Goal: Find specific page/section: Find specific page/section

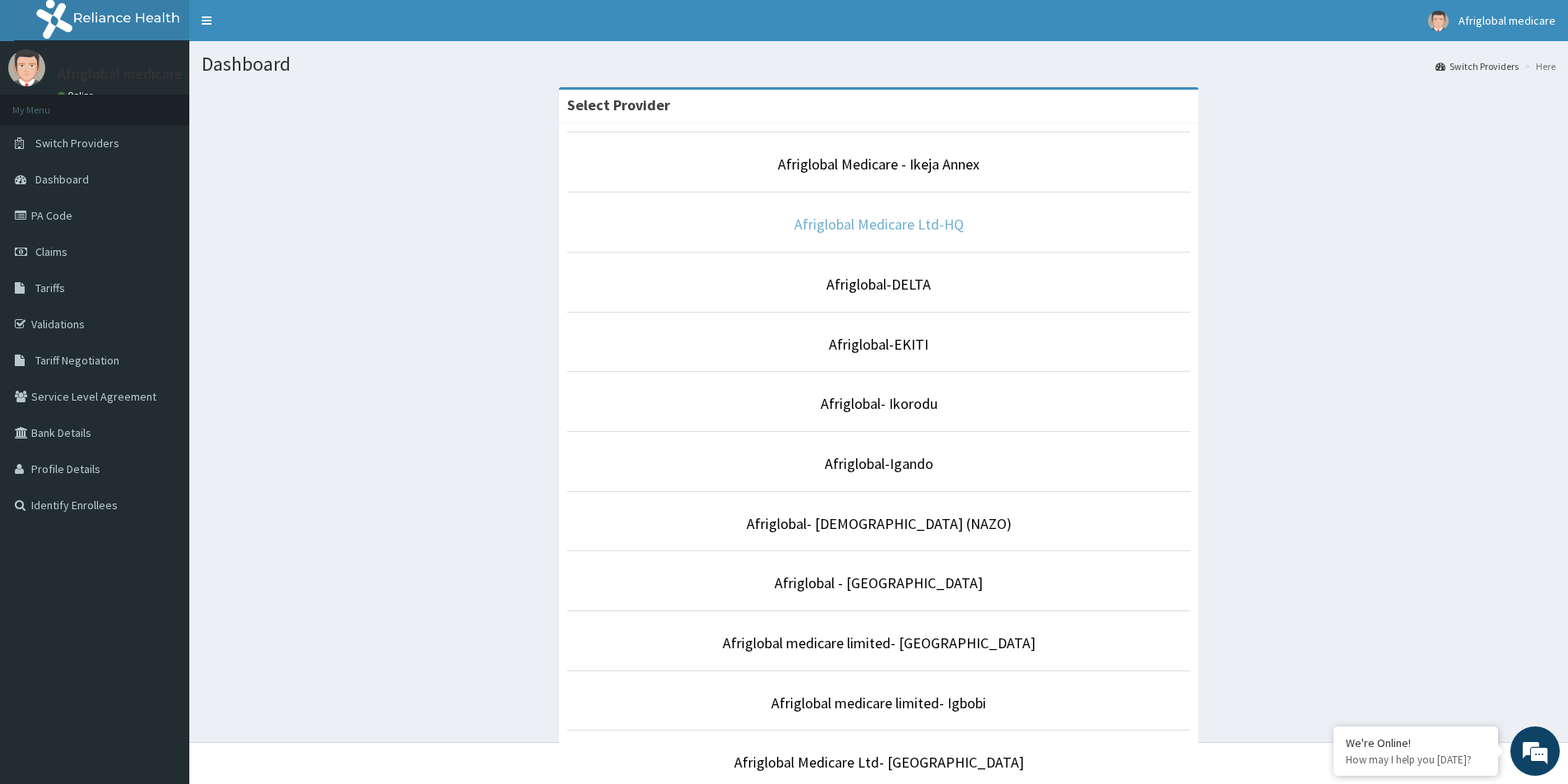
click at [877, 228] on link "Afriglobal Medicare Ltd-HQ" at bounding box center [879, 224] width 169 height 19
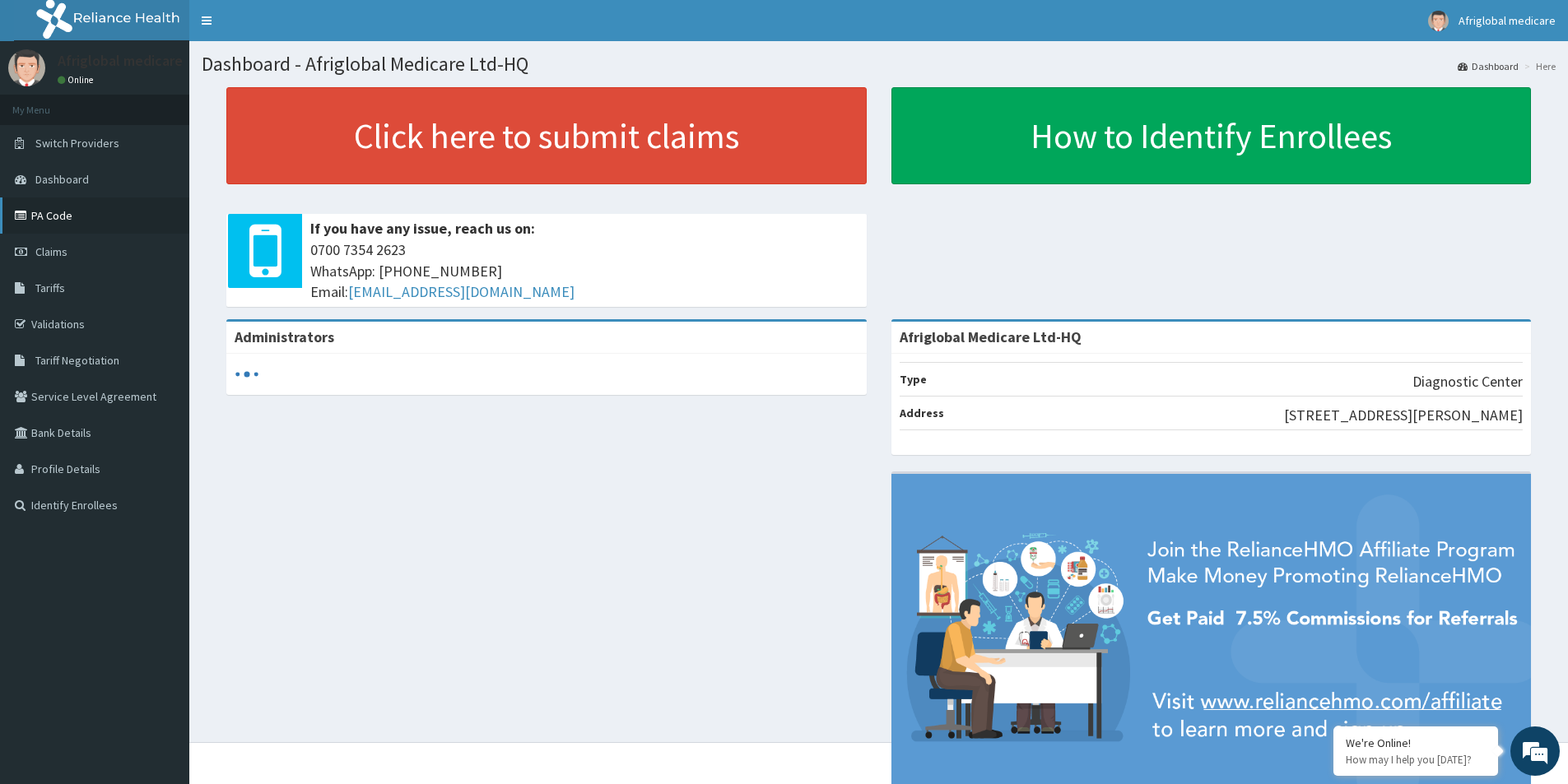
click at [38, 216] on link "PA Code" at bounding box center [94, 216] width 189 height 36
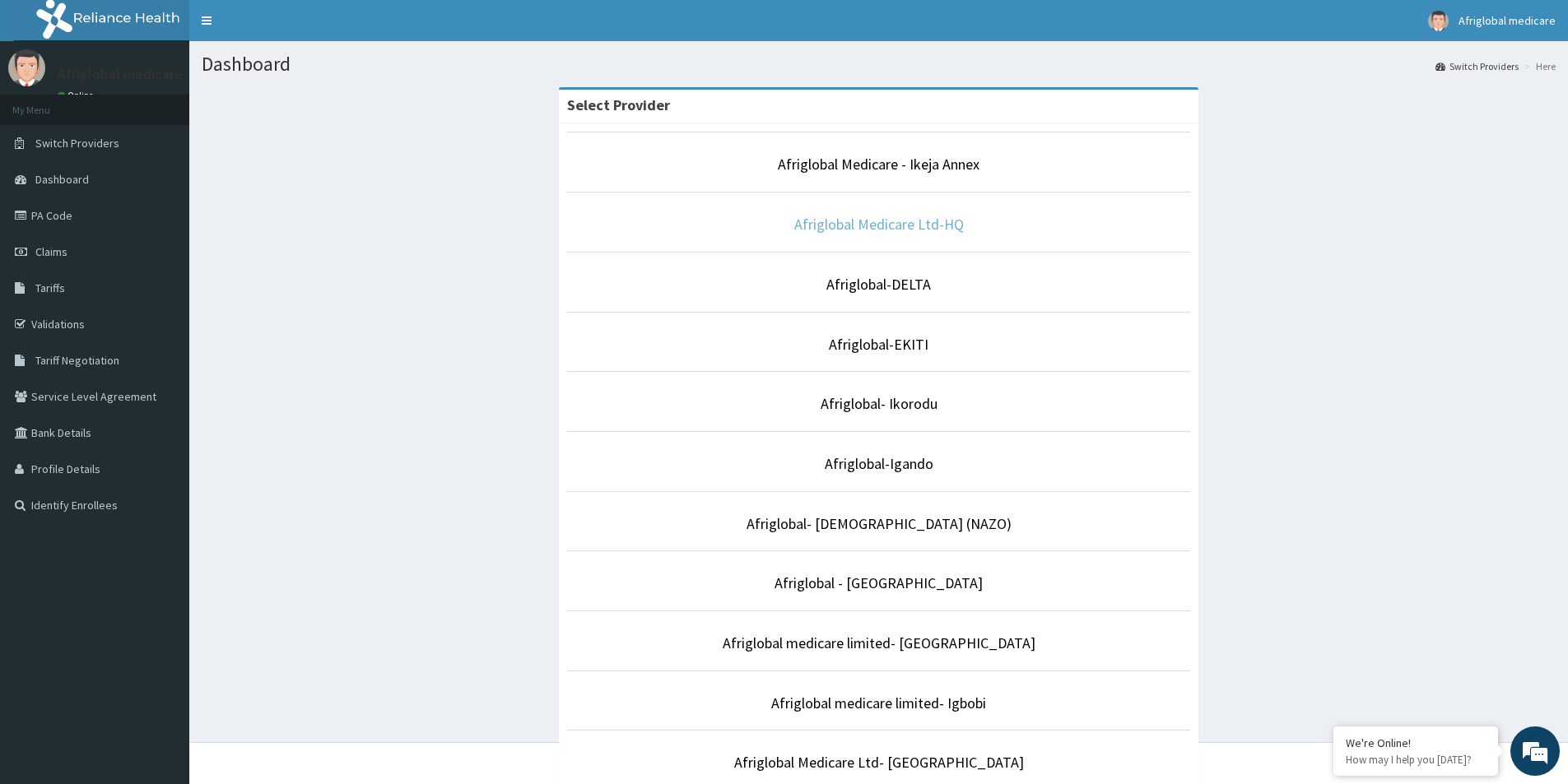
click at [835, 226] on link "Afriglobal Medicare Ltd-HQ" at bounding box center [879, 224] width 169 height 19
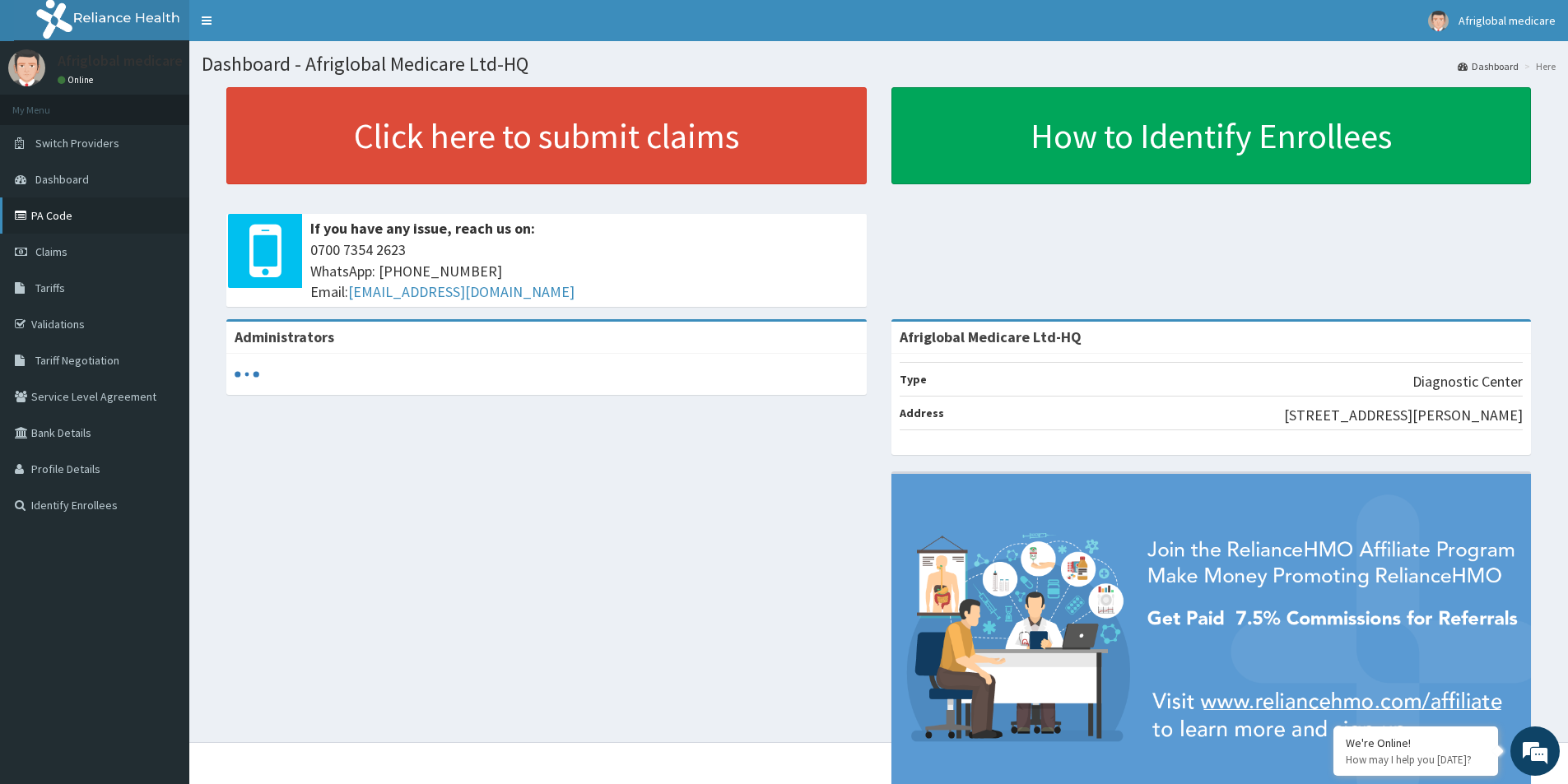
click at [45, 206] on link "PA Code" at bounding box center [94, 216] width 189 height 36
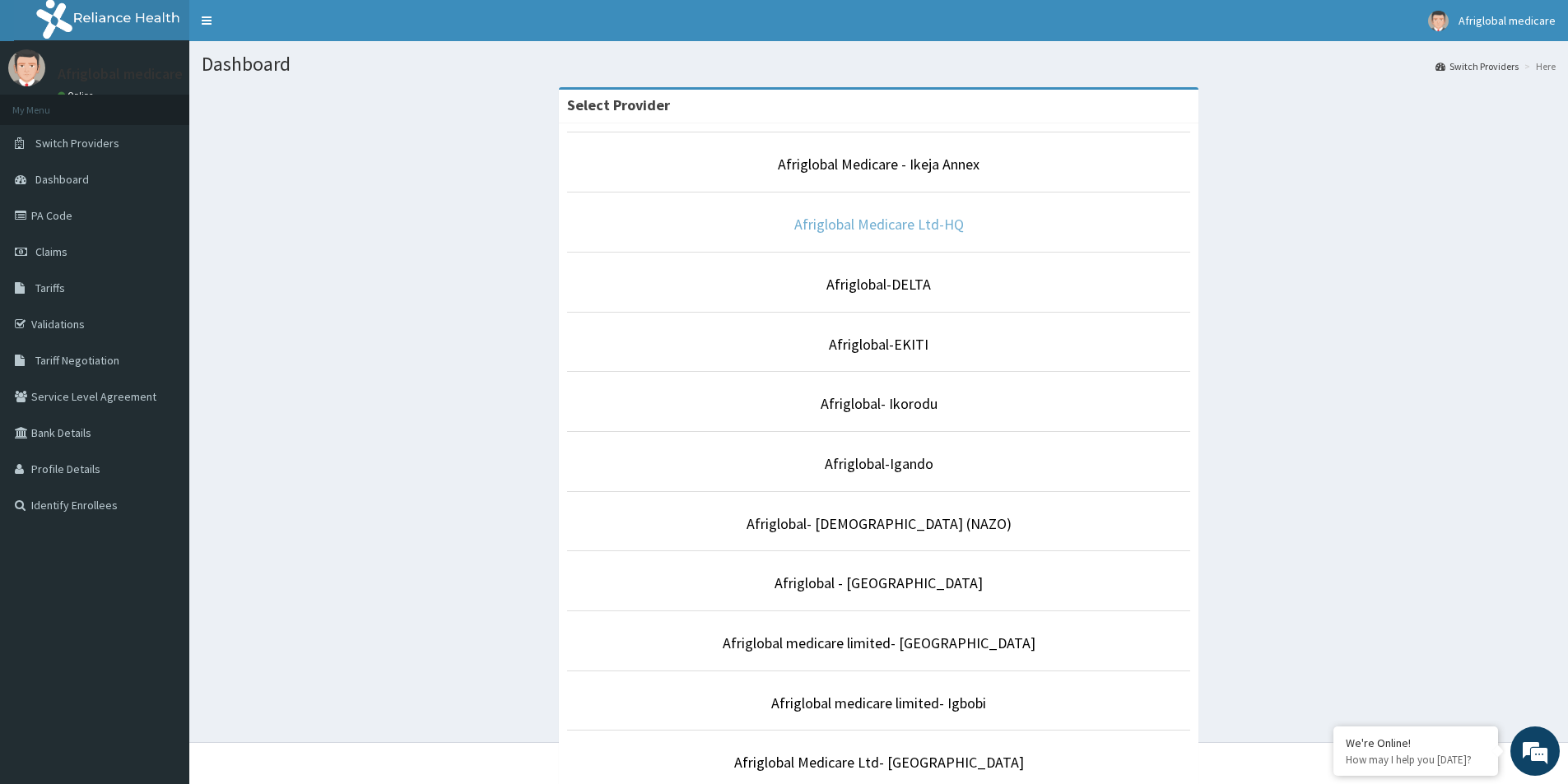
click at [911, 228] on link "Afriglobal Medicare Ltd-HQ" at bounding box center [879, 224] width 169 height 19
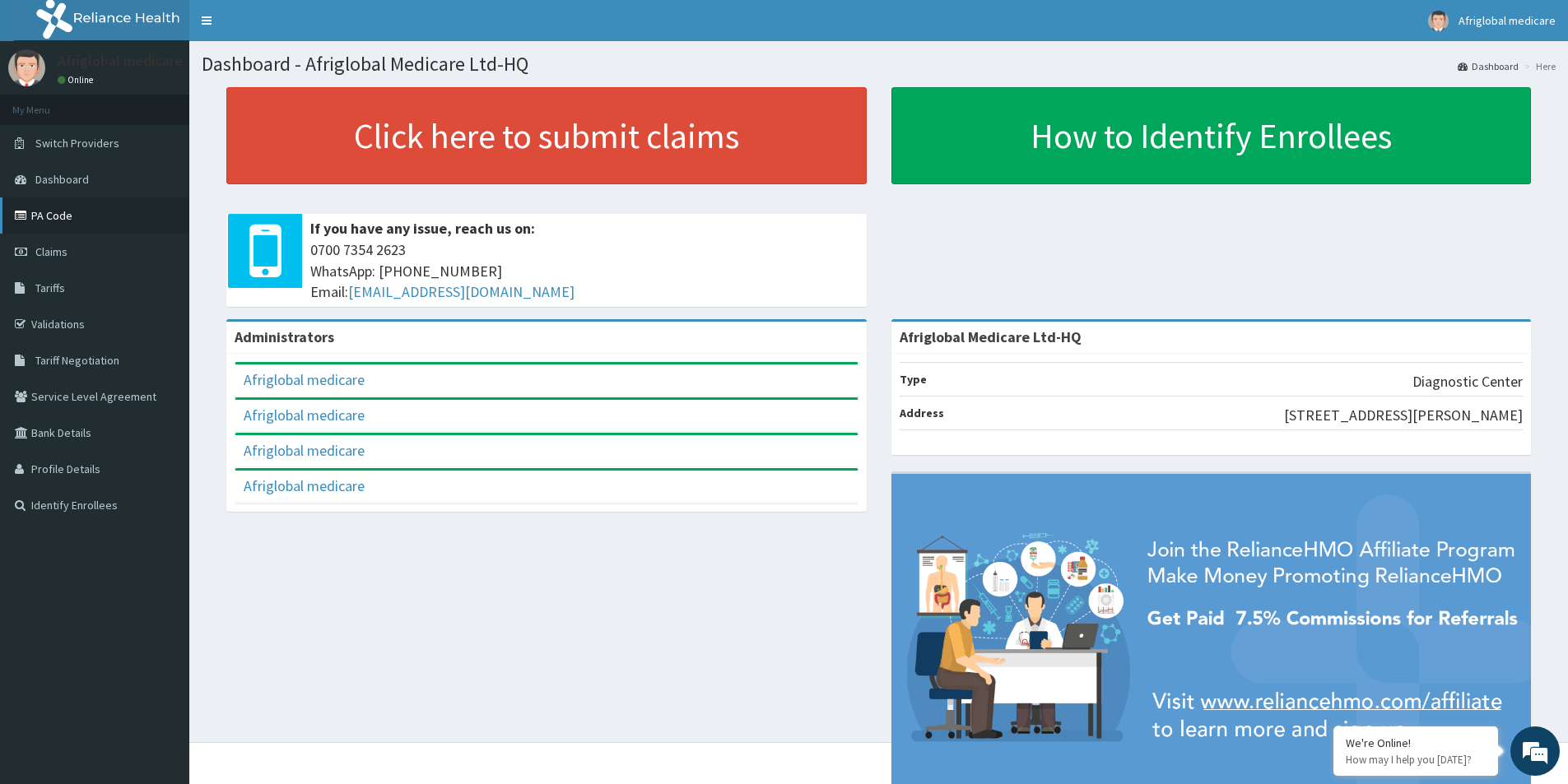
click at [45, 208] on link "PA Code" at bounding box center [94, 216] width 189 height 36
